Goal: Communication & Community: Answer question/provide support

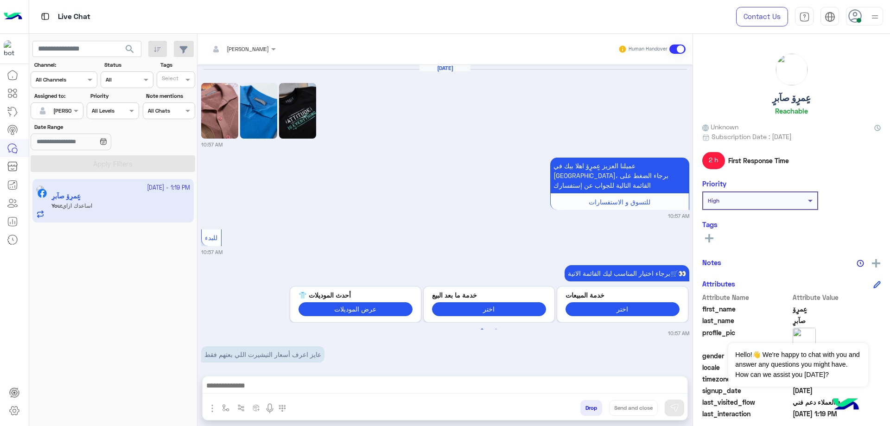
scroll to position [954, 0]
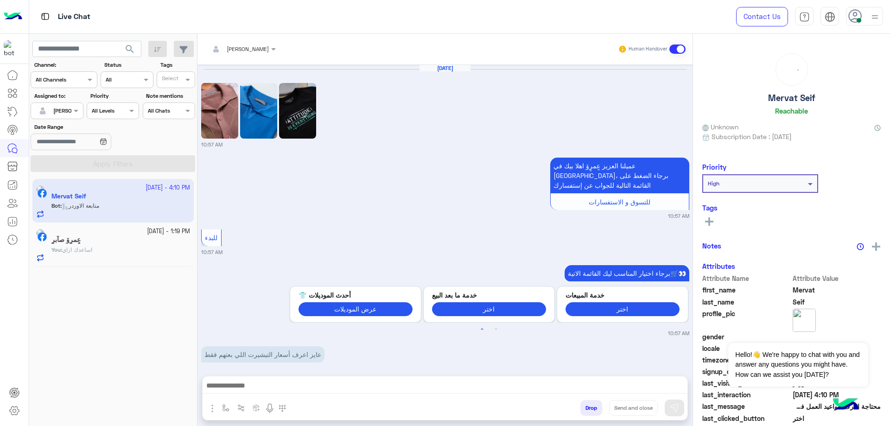
scroll to position [2230, 0]
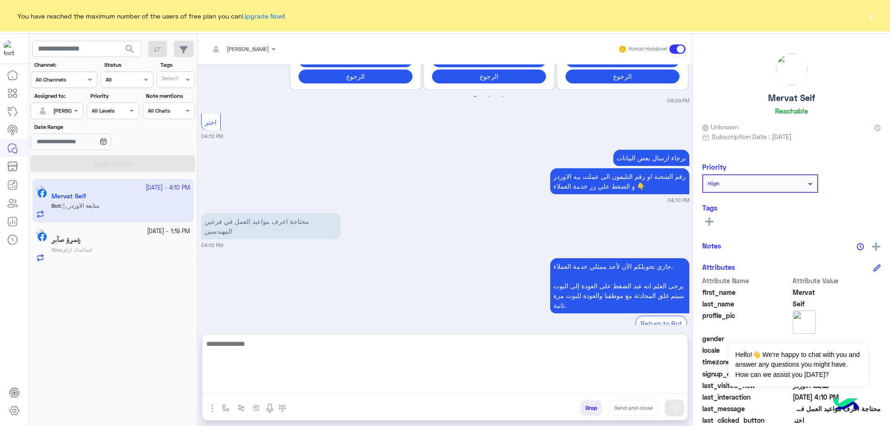
click at [329, 385] on textarea at bounding box center [445, 366] width 485 height 56
paste textarea "**********"
type textarea "**********"
click at [811, 94] on h5 "Mervat Seif" at bounding box center [791, 98] width 47 height 11
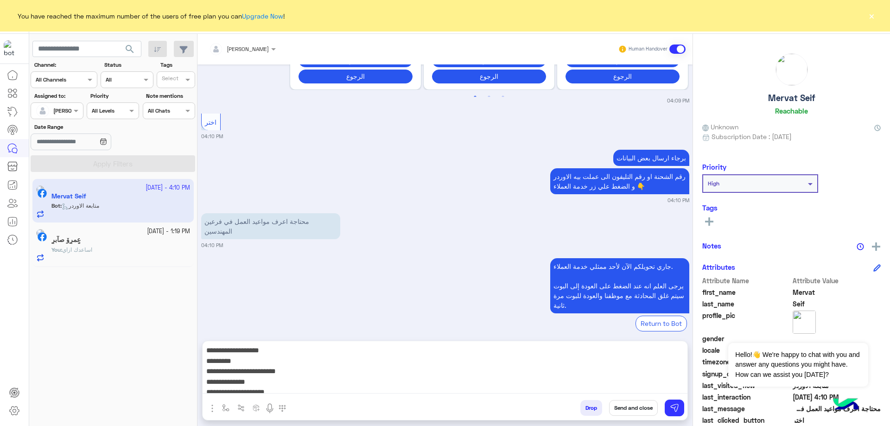
click at [811, 94] on h5 "Mervat Seif" at bounding box center [791, 98] width 47 height 11
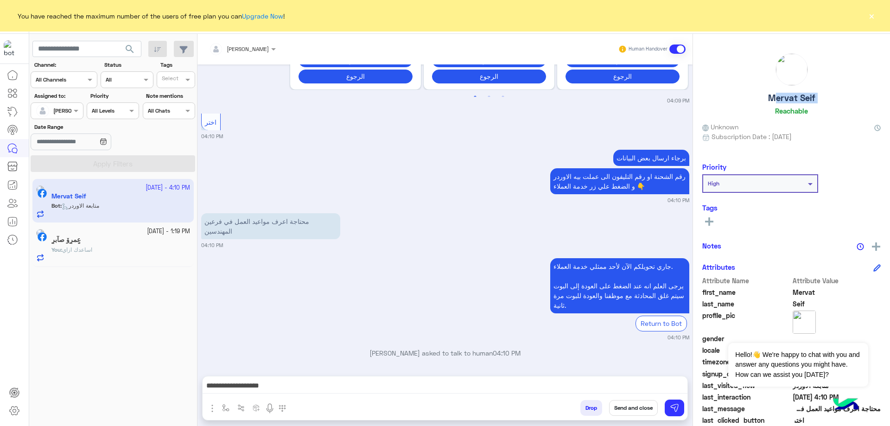
click at [811, 94] on h5 "Mervat Seif" at bounding box center [791, 98] width 47 height 11
copy h5 "Mervat Seif"
click at [635, 405] on button "Send and close" at bounding box center [633, 408] width 49 height 16
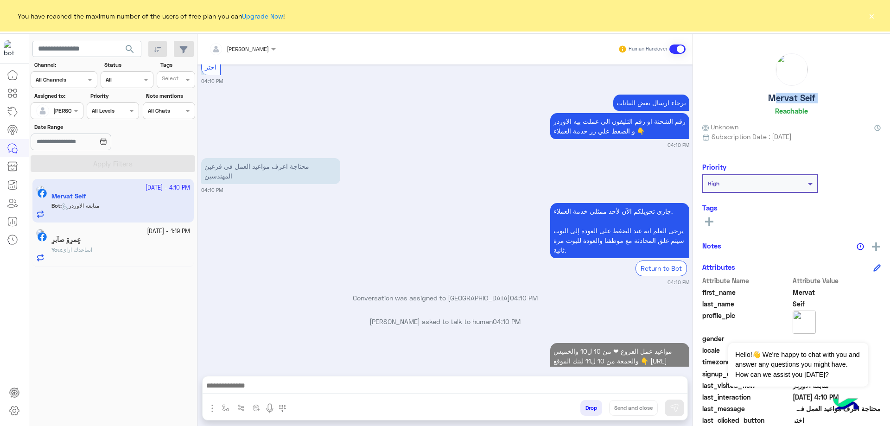
scroll to position [2309, 0]
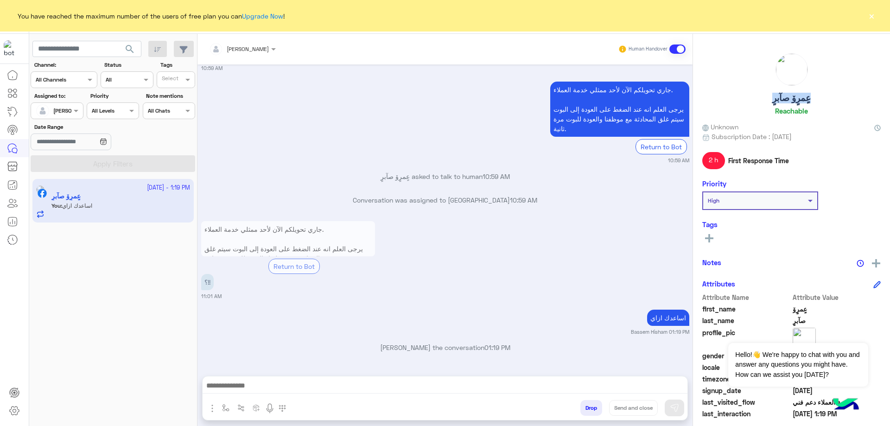
scroll to position [954, 0]
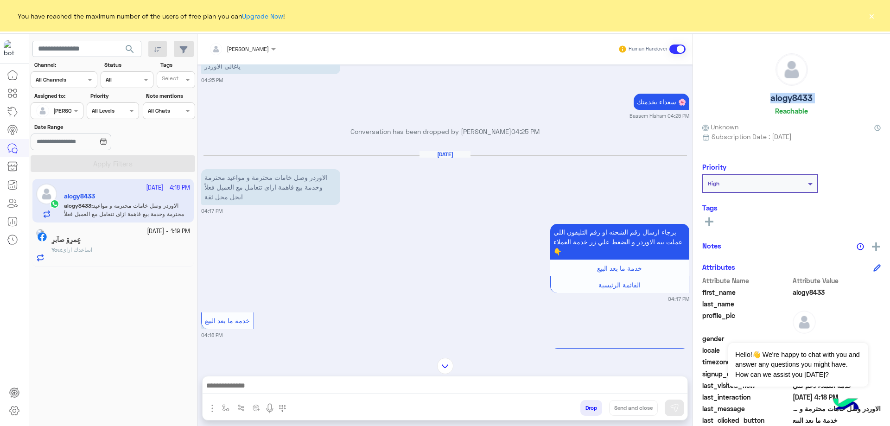
scroll to position [417, 0]
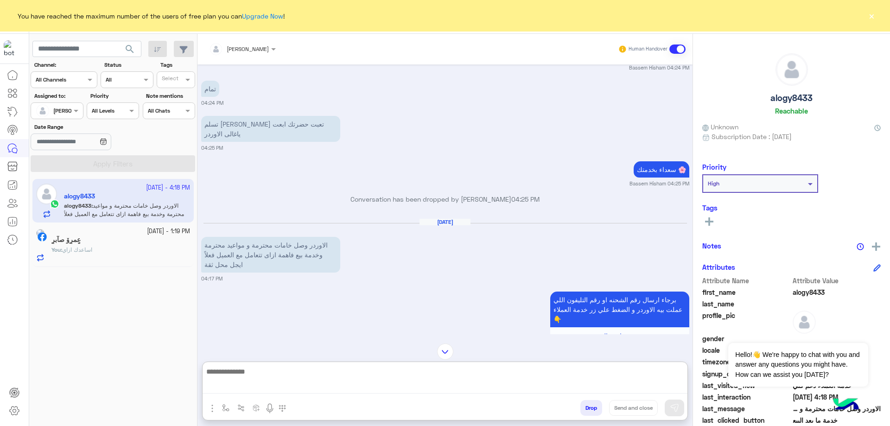
click at [322, 385] on textarea at bounding box center [445, 380] width 485 height 28
paste textarea "**********"
type textarea "**********"
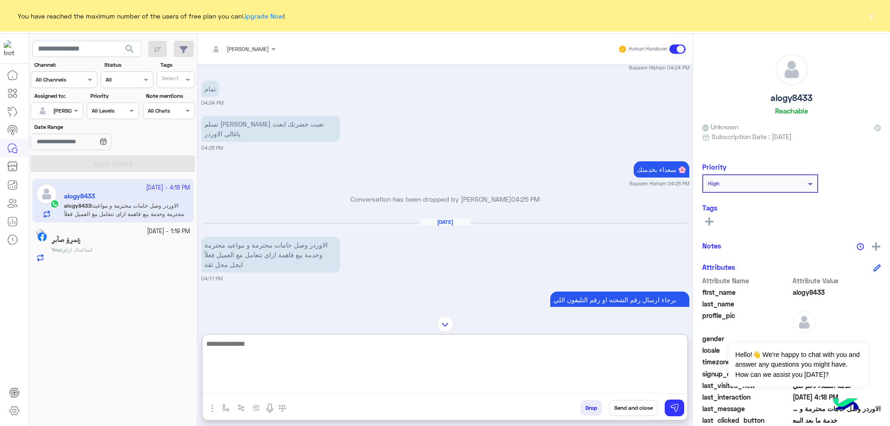
scroll to position [756, 0]
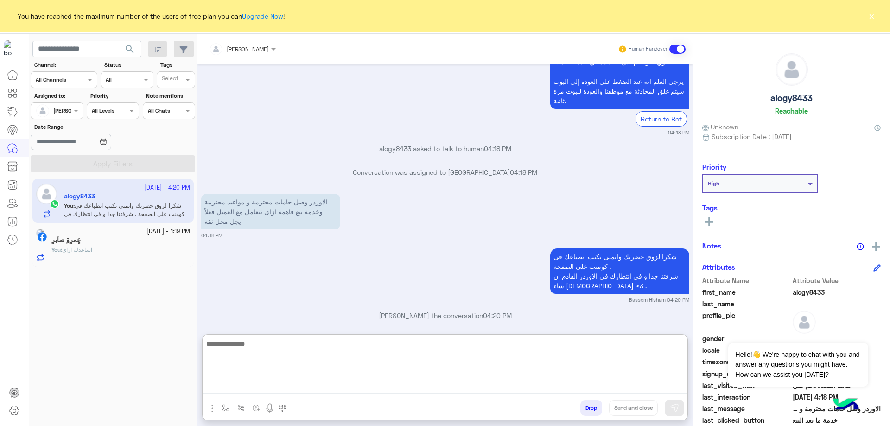
click at [795, 96] on h5 "alogy8433" at bounding box center [792, 98] width 42 height 11
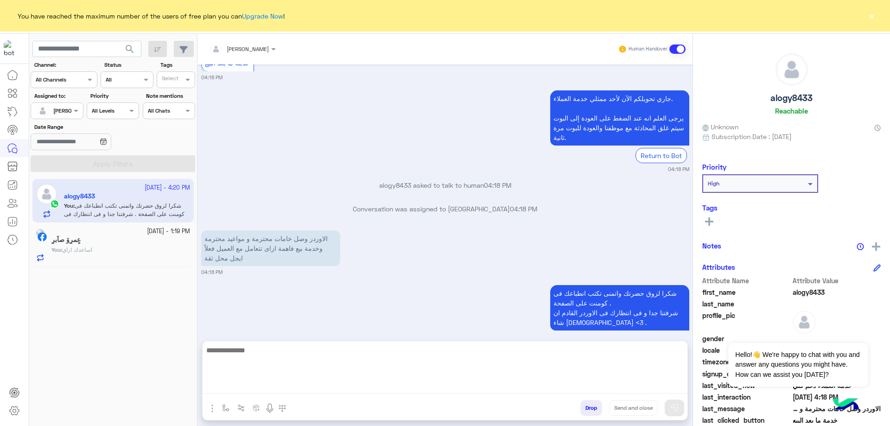
click at [795, 96] on h5 "alogy8433" at bounding box center [792, 98] width 42 height 11
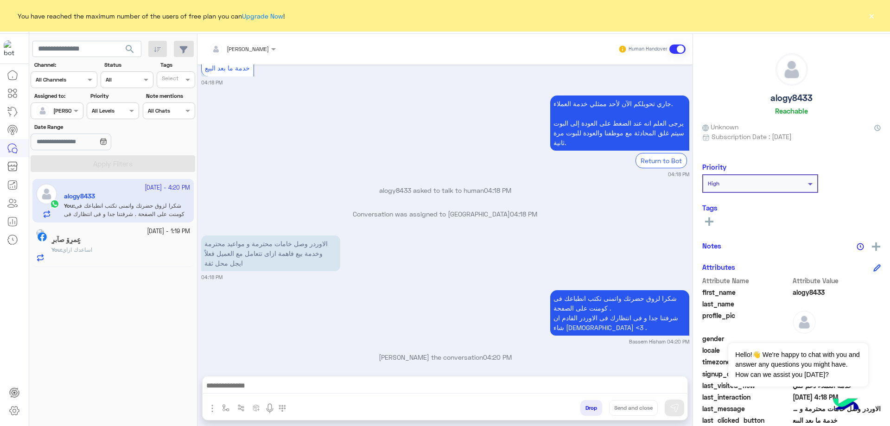
copy h5 "alogy8433"
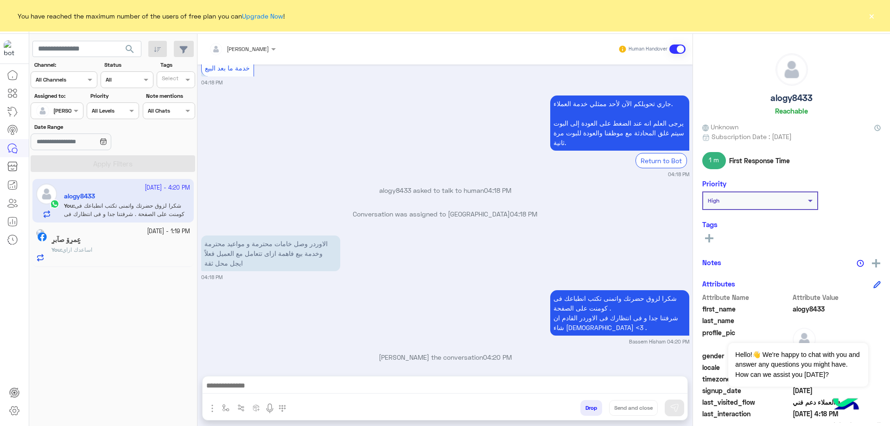
click at [589, 408] on button "Drop" at bounding box center [591, 408] width 22 height 16
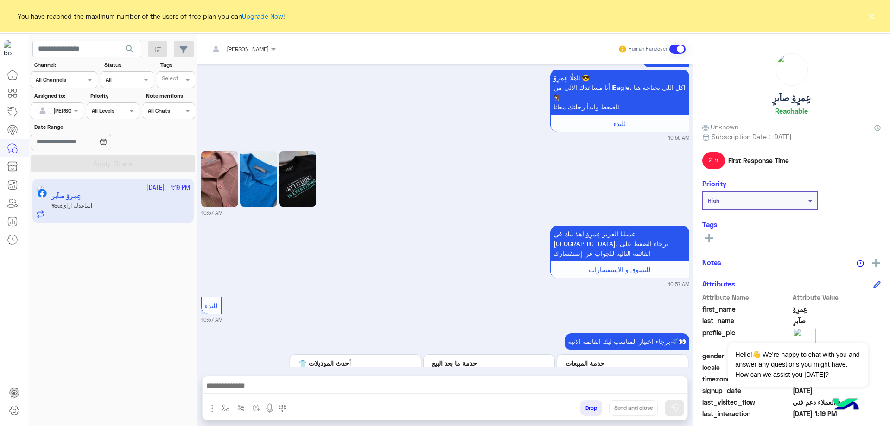
scroll to position [1013, 0]
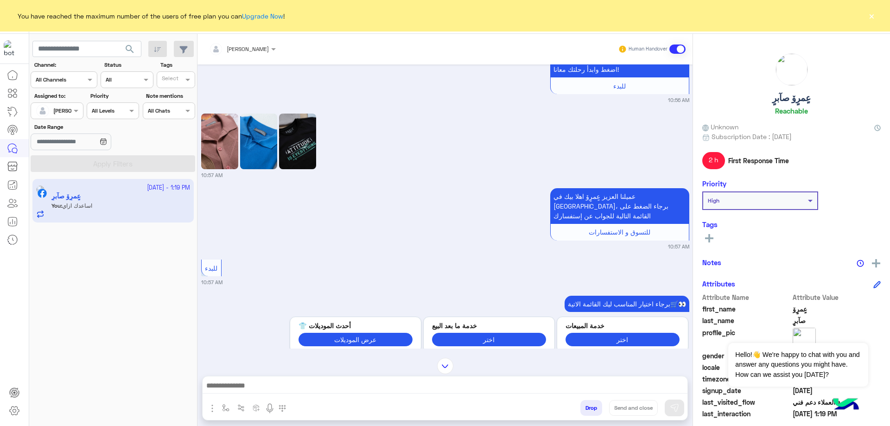
click at [797, 96] on h5 "عٍمرٍۆ صآبرٍ" at bounding box center [791, 98] width 38 height 11
copy h5 "عٍمرٍۆ صآبرٍ"
click at [584, 407] on button "Drop" at bounding box center [591, 408] width 22 height 16
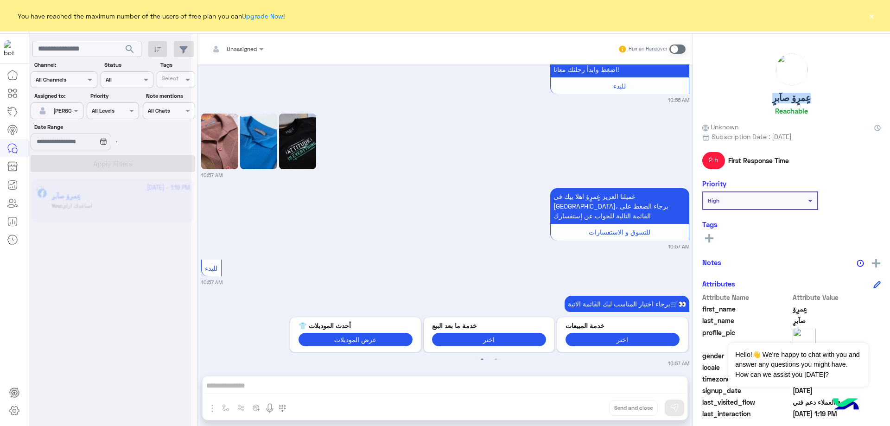
scroll to position [2011, 0]
